Goal: Task Accomplishment & Management: Complete application form

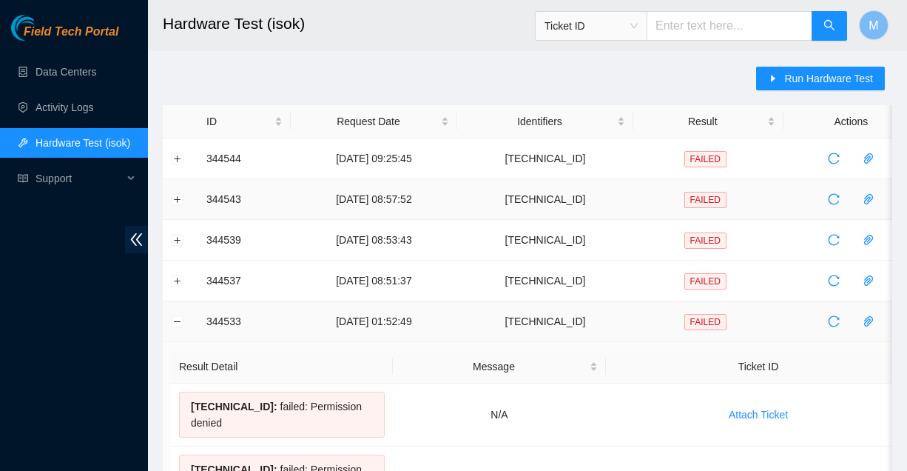
scroll to position [73, 0]
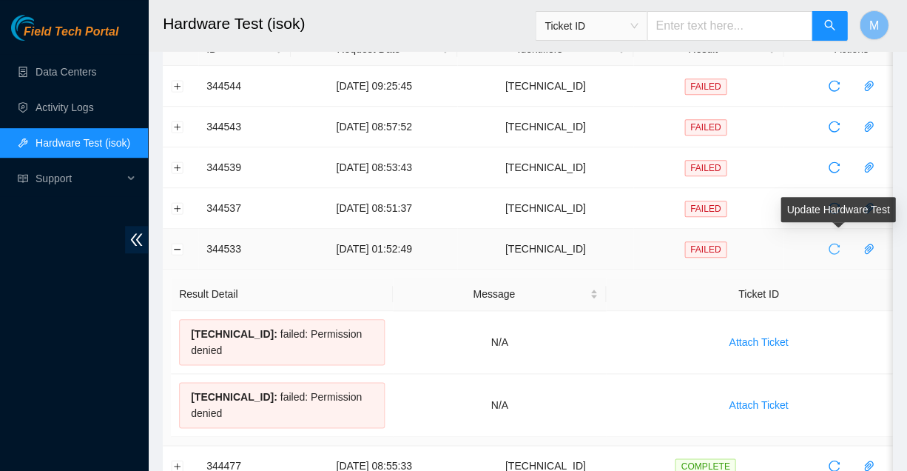
click at [829, 243] on icon "reload" at bounding box center [834, 249] width 12 height 12
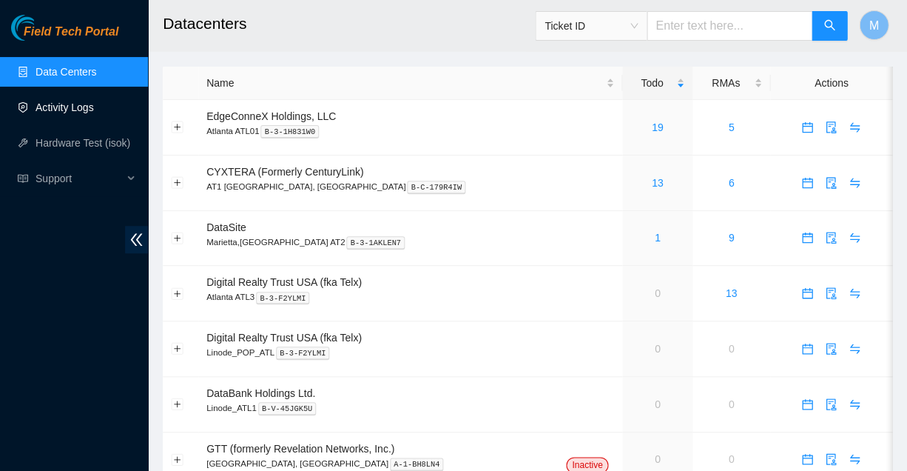
click at [66, 105] on link "Activity Logs" at bounding box center [65, 107] width 58 height 12
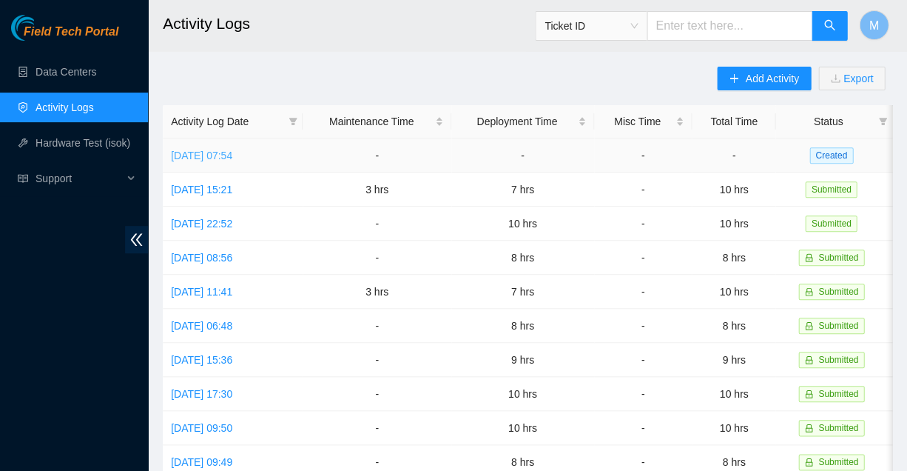
click at [232, 152] on link "[DATE] 07:54" at bounding box center [201, 155] width 61 height 12
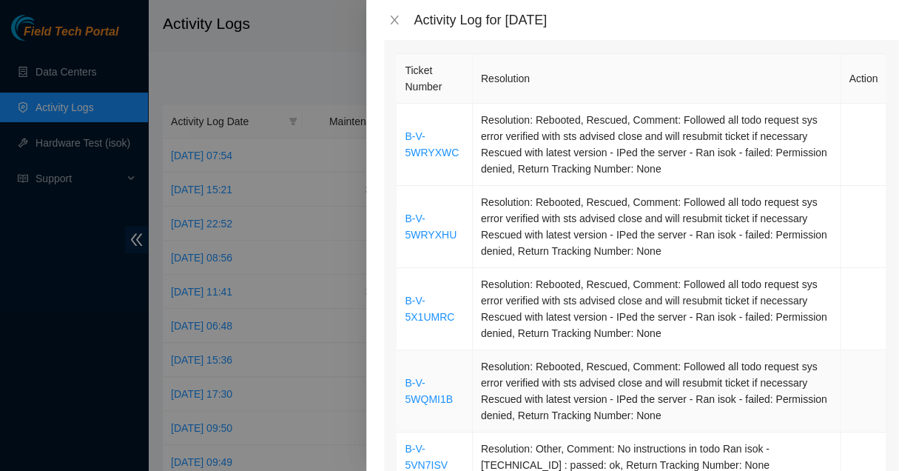
scroll to position [215, 0]
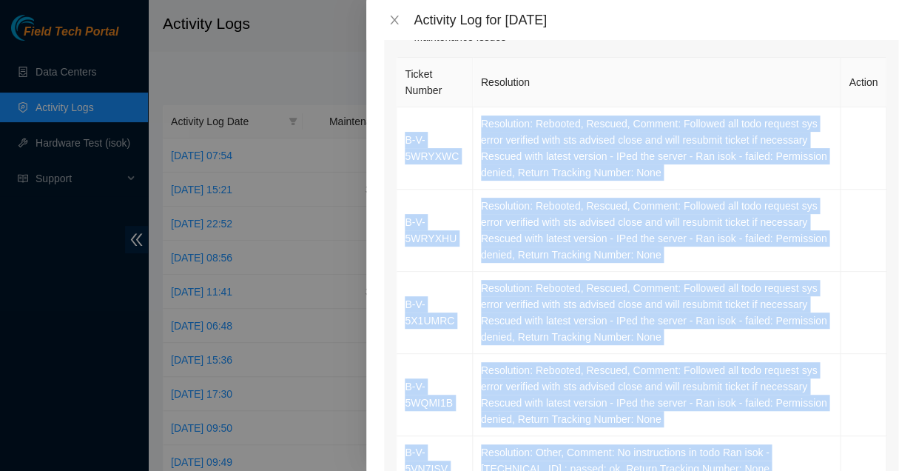
drag, startPoint x: 400, startPoint y: 103, endPoint x: 812, endPoint y: 398, distance: 507.5
click at [812, 398] on tbody "B-V-5WRYXWC Resolution: Rebooted, Rescued, Comment: Followed all todo request s…" at bounding box center [642, 337] width 490 height 460
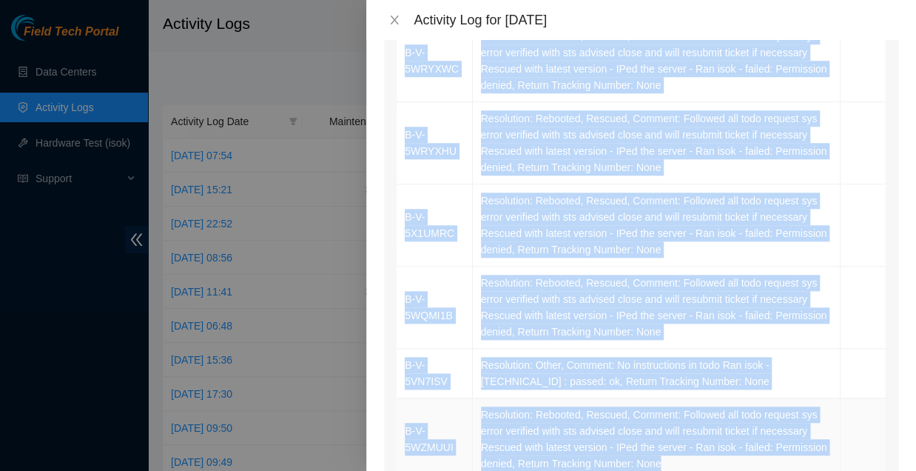
scroll to position [314, 0]
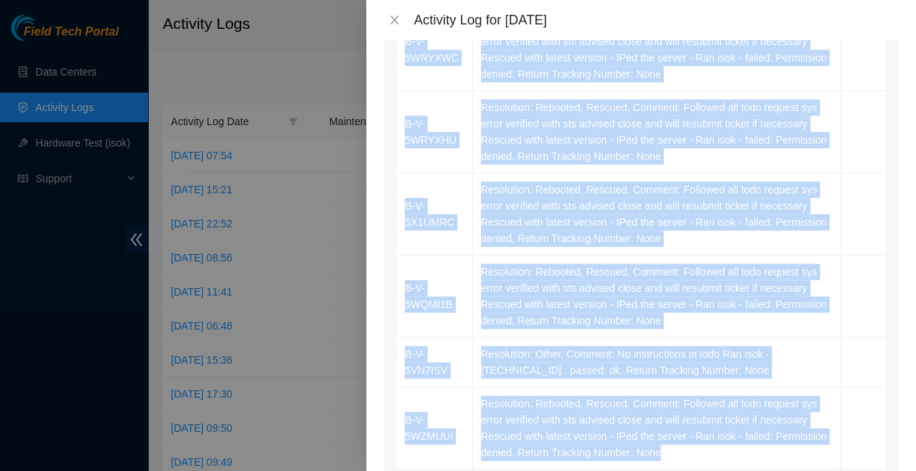
copy tbody "B-V-5WRYXWC Resolution: Rebooted, Rescued, Comment: Followed all todo request s…"
type input "1"
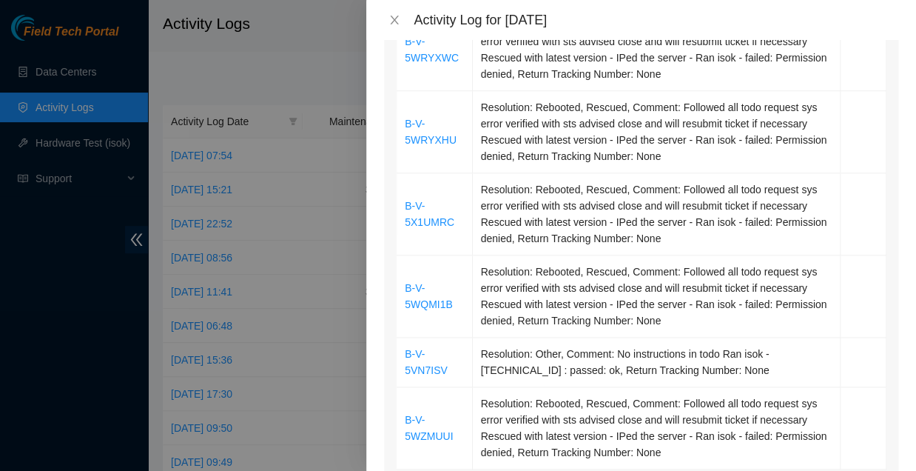
type input "2"
click at [757, 435] on div "Ticket Number Resolution Action B-V-5WRYXWC Resolution: Rebooted, Rescued, Comm…" at bounding box center [641, 312] width 514 height 712
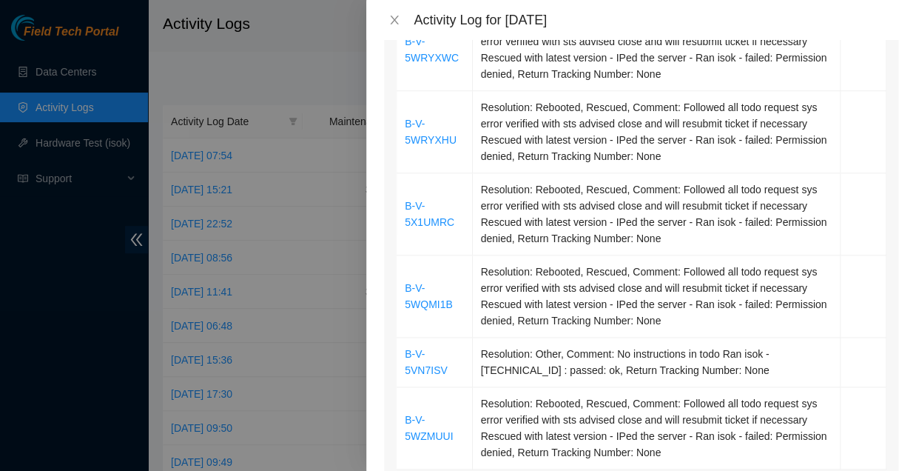
type input "3"
type input "4"
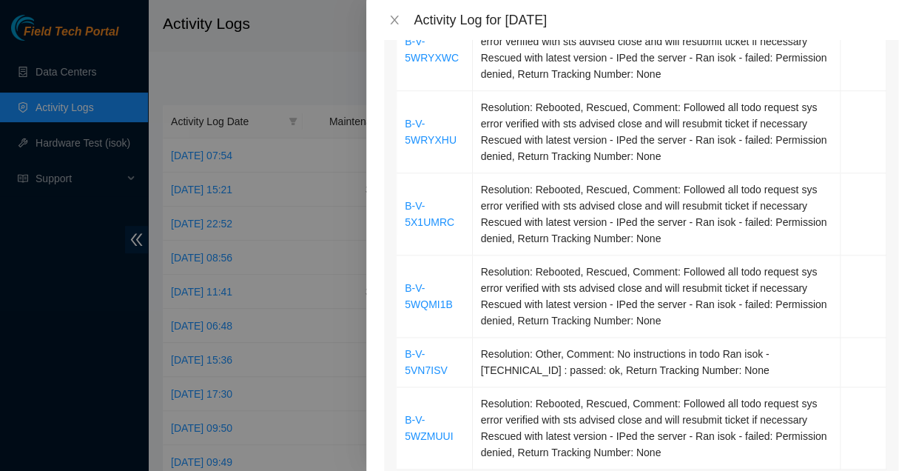
paste textarea "B-V-5WRYXWC Resolution: Rebooted, Rescued, Comment: Followed all todo request s…"
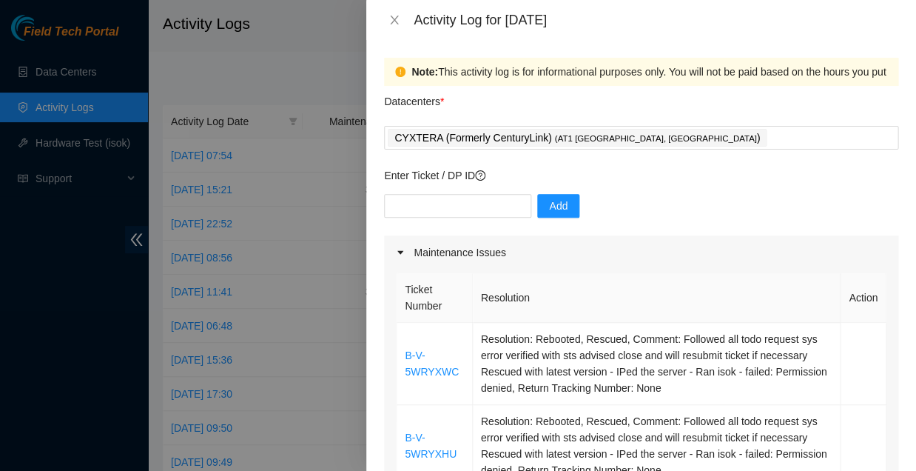
scroll to position [0, 0]
type textarea "B-V-5WRYXWC Resolution: Rebooted, Rescued, Comment: Followed all todo request s…"
click at [445, 194] on input "text" at bounding box center [457, 206] width 147 height 24
type input "dp83834"
click at [549, 198] on span "Add" at bounding box center [558, 206] width 18 height 16
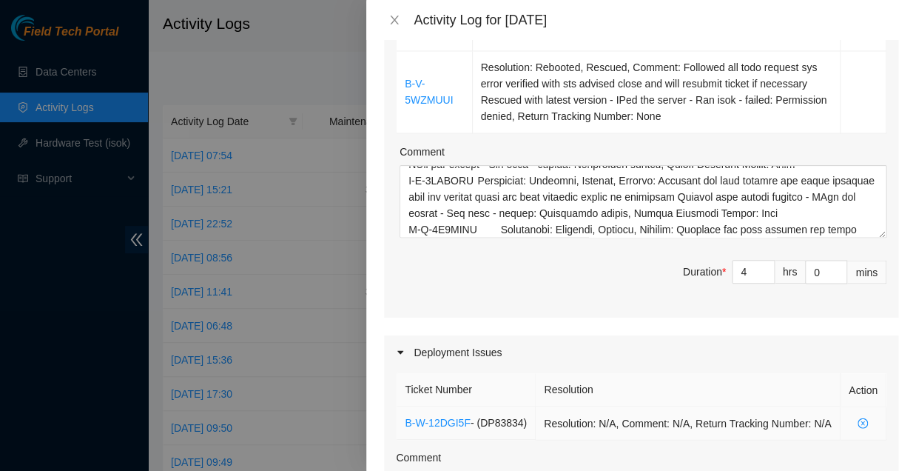
scroll to position [710, 0]
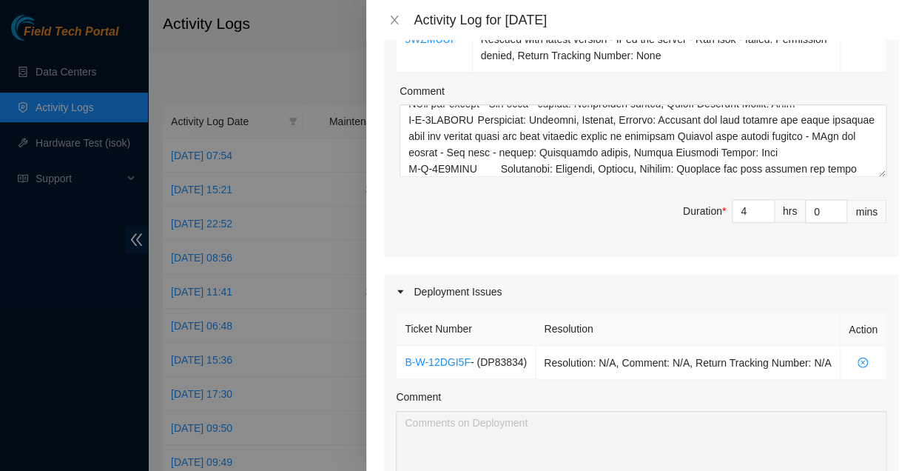
type input "1"
type input "5"
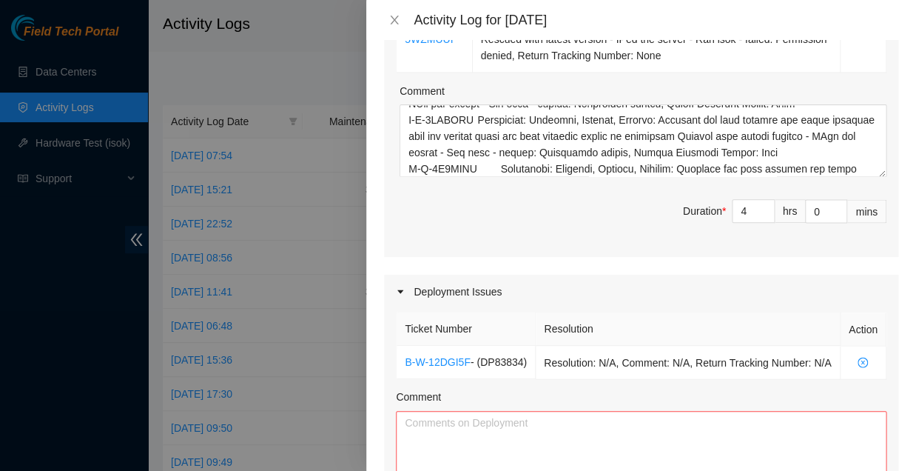
type input "2"
type input "6"
type input "3"
type input "7"
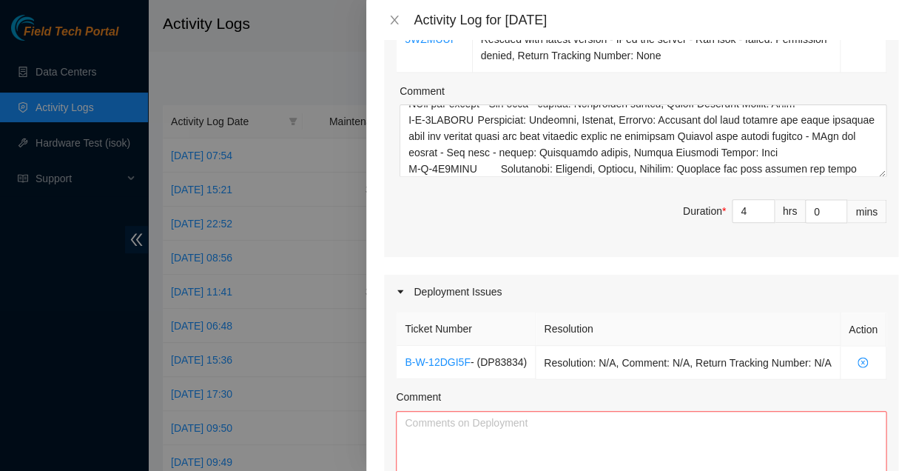
type input "4"
type input "8"
click at [479, 411] on textarea "Comment" at bounding box center [641, 447] width 491 height 73
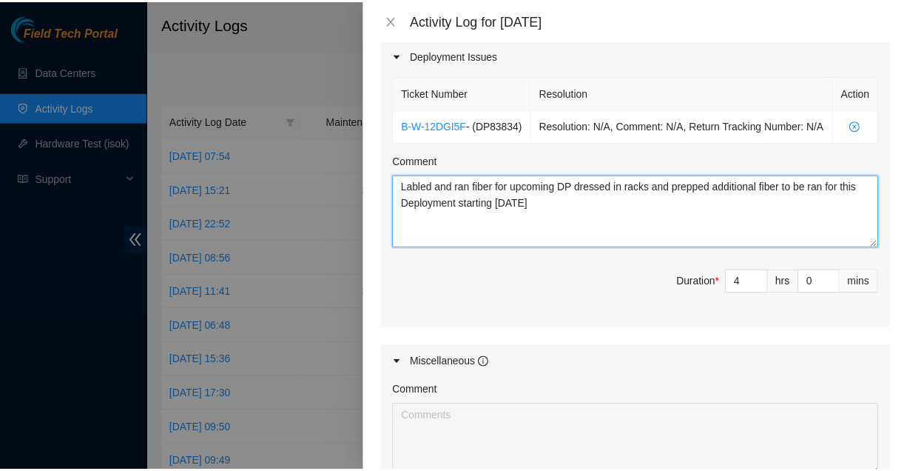
scroll to position [951, 0]
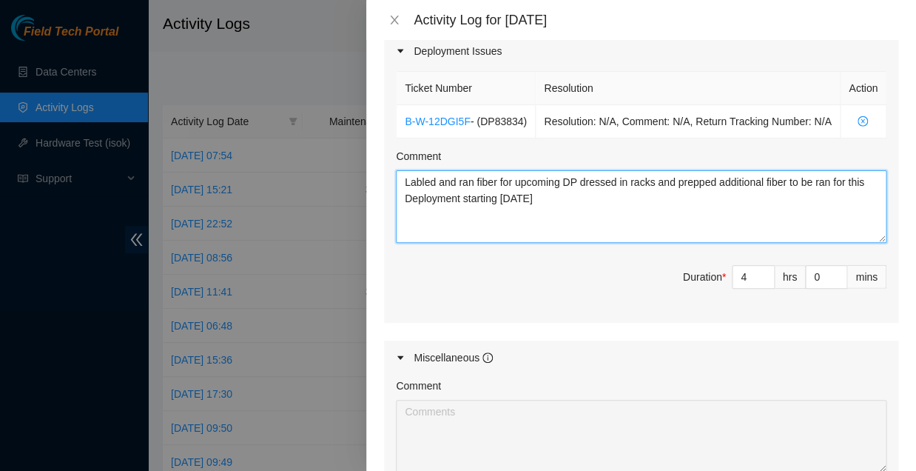
type textarea "Labled and ran fiber for upcoming DP dressed in racks and prepped additional fi…"
